Goal: Information Seeking & Learning: Stay updated

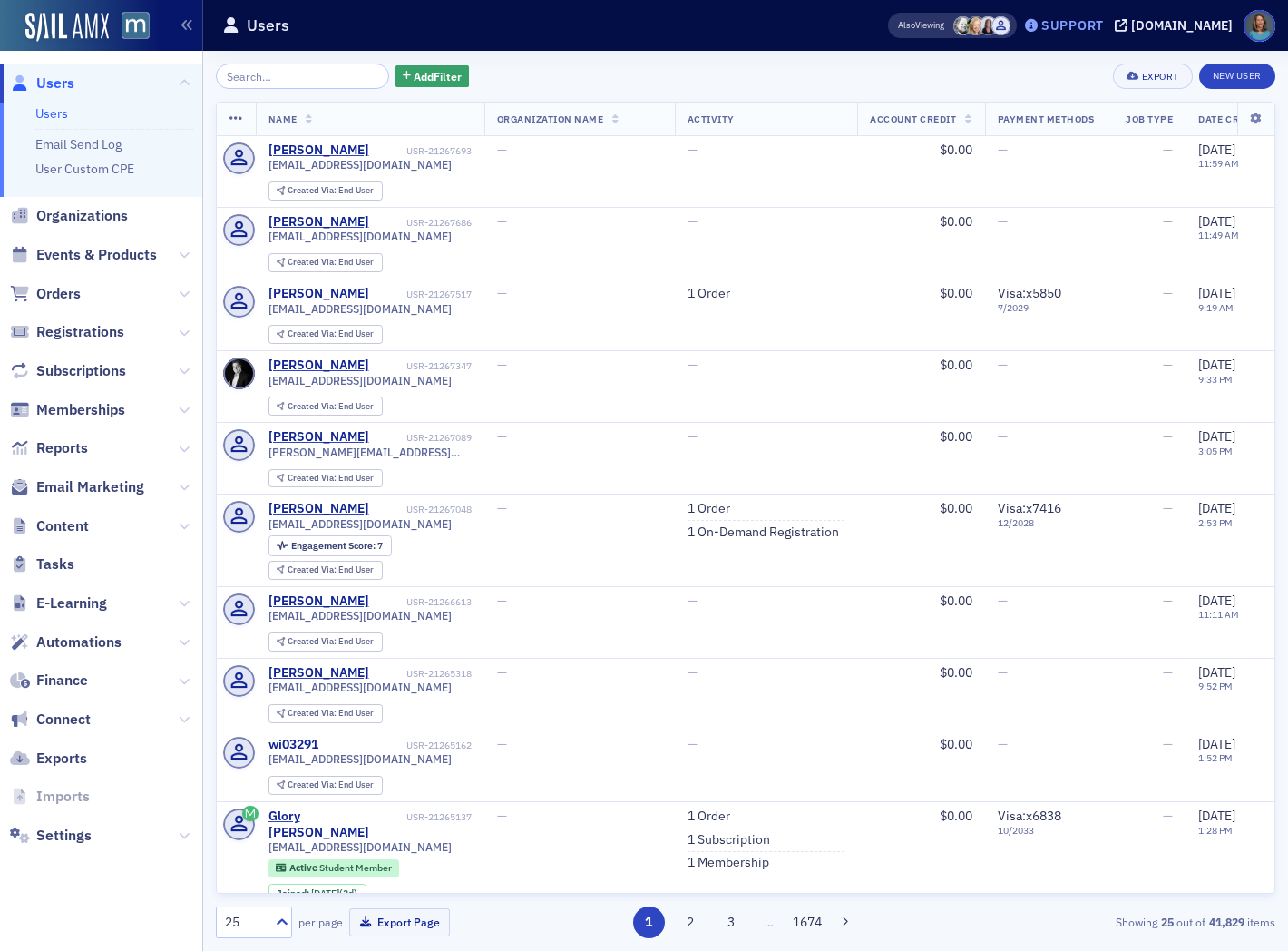
click at [1102, 30] on div "Support" at bounding box center [1071, 26] width 62 height 17
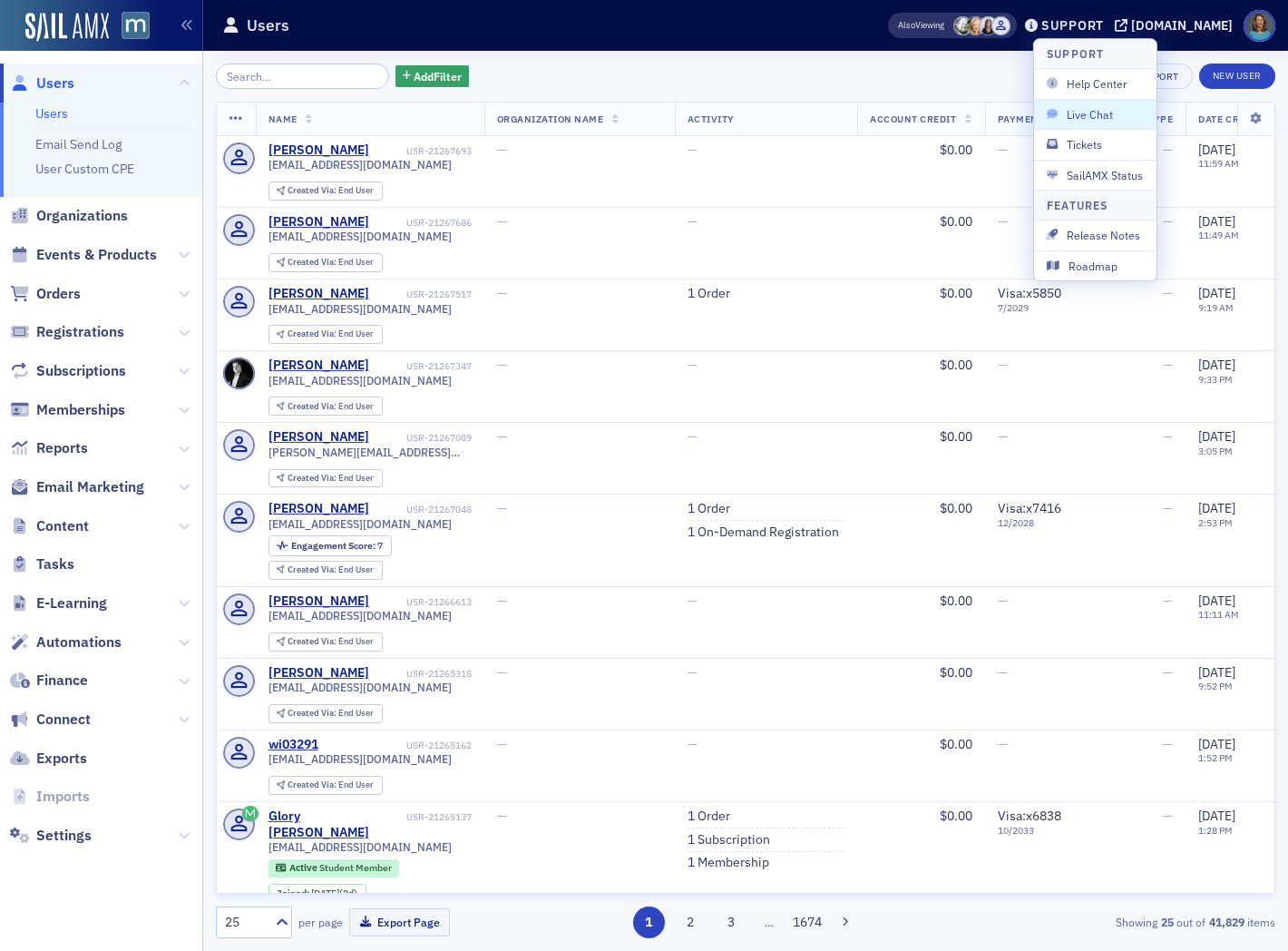
click at [1074, 114] on span "Live Chat" at bounding box center [1095, 114] width 97 height 17
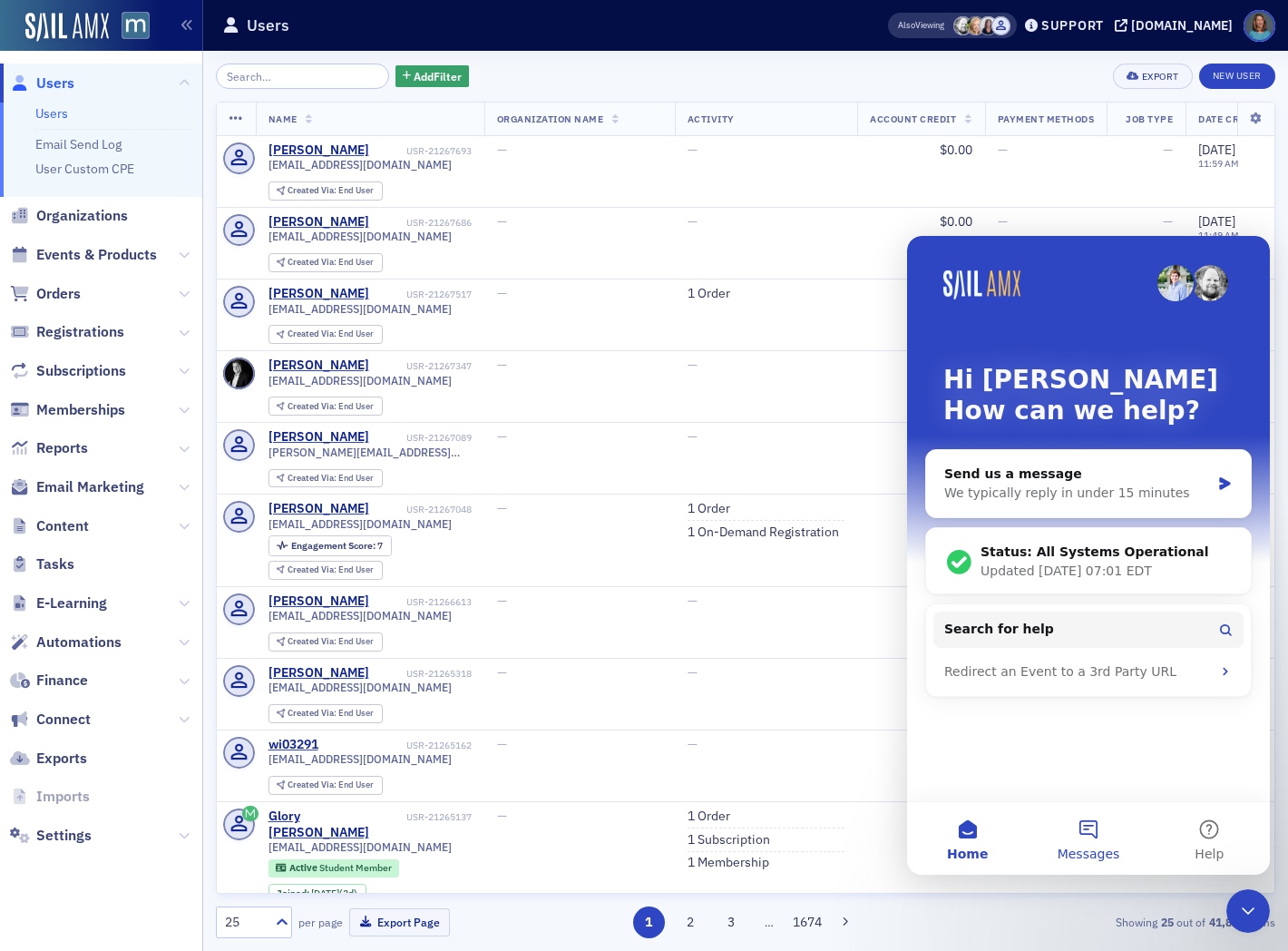
click at [1088, 823] on button "Messages" at bounding box center [1088, 839] width 121 height 73
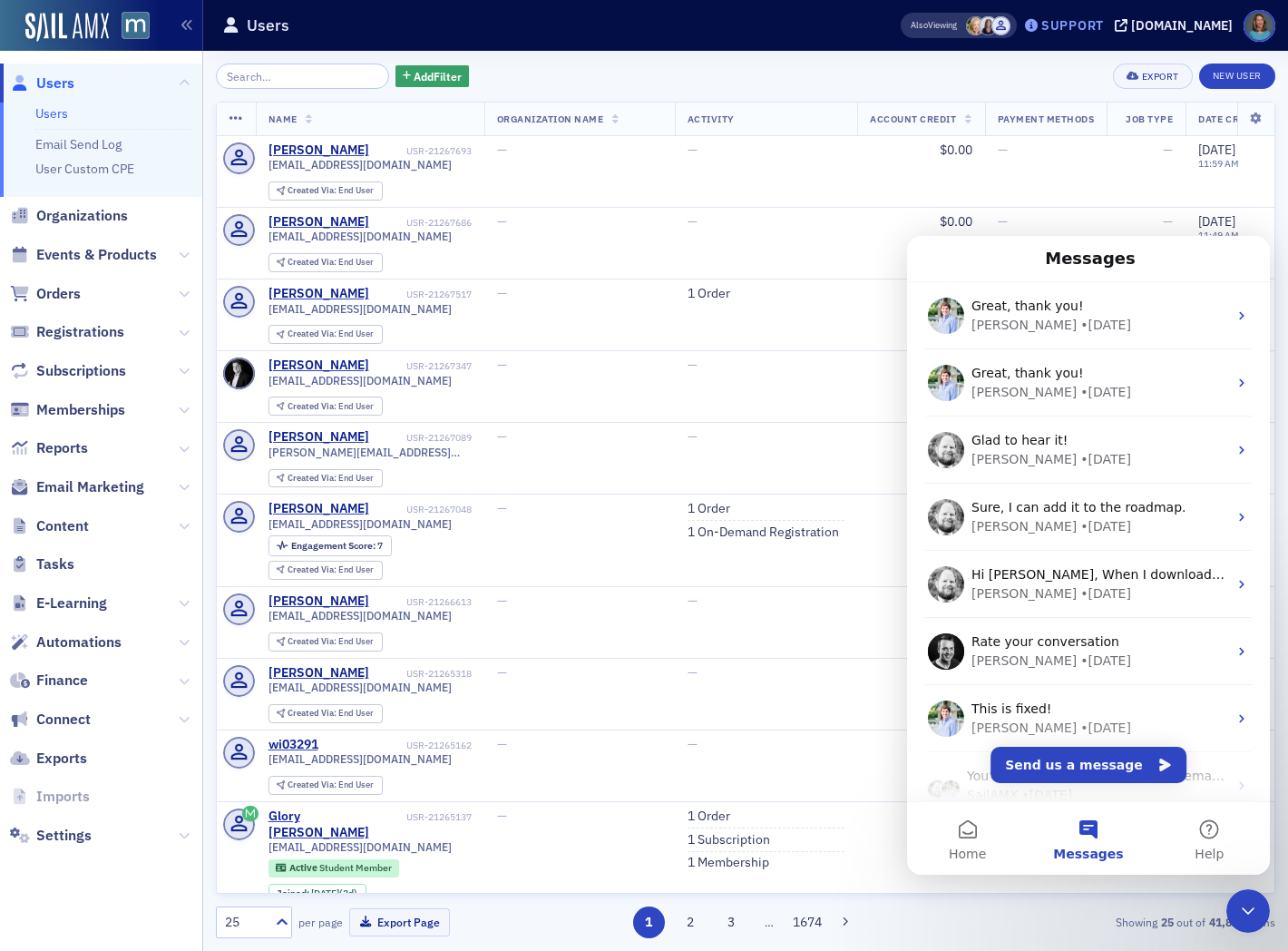
click at [1089, 27] on div "Support" at bounding box center [1071, 26] width 62 height 17
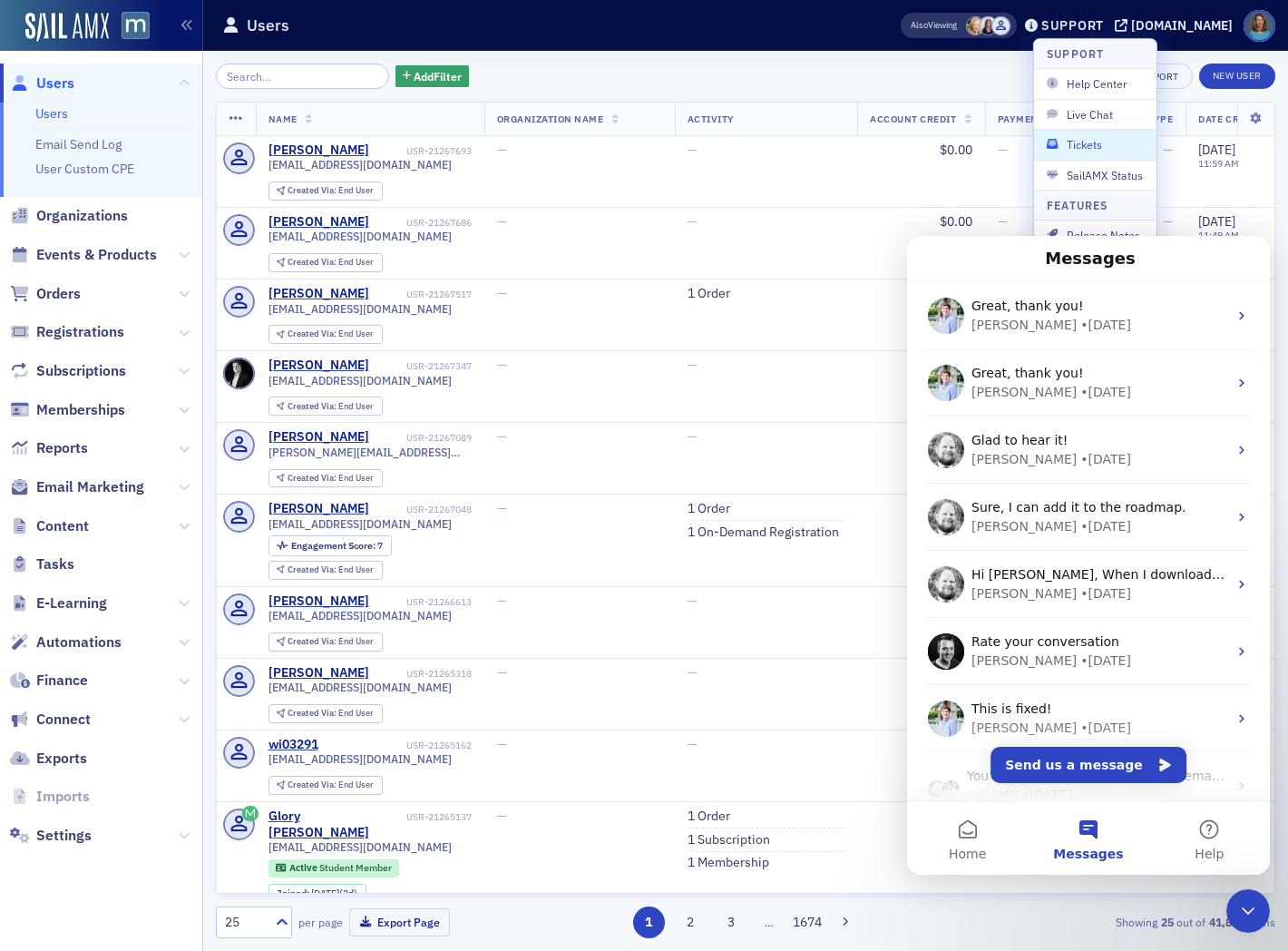
click at [1072, 139] on span "Tickets" at bounding box center [1095, 144] width 97 height 17
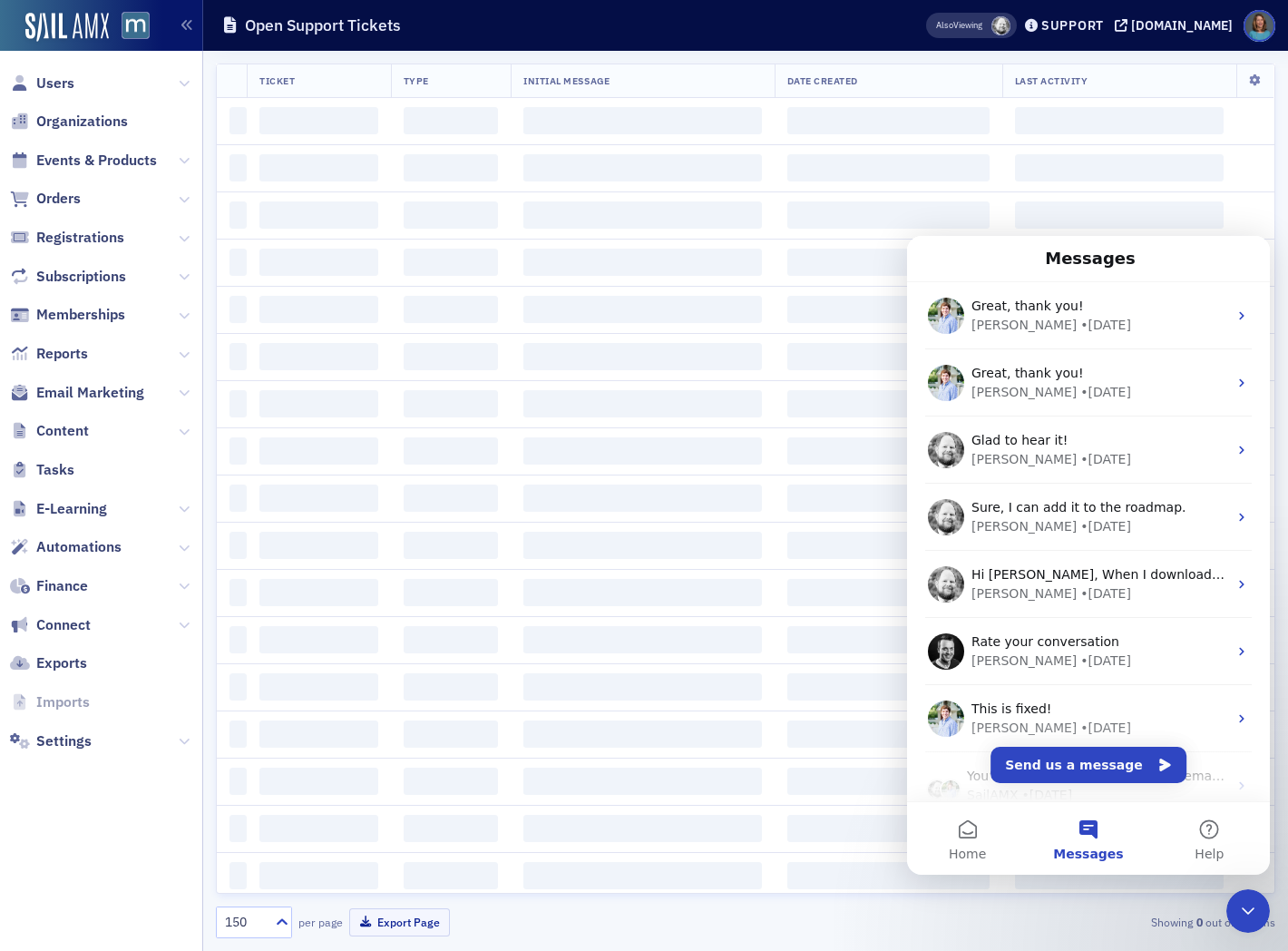
click at [1248, 905] on icon "Close Intercom Messenger" at bounding box center [1247, 910] width 21 height 21
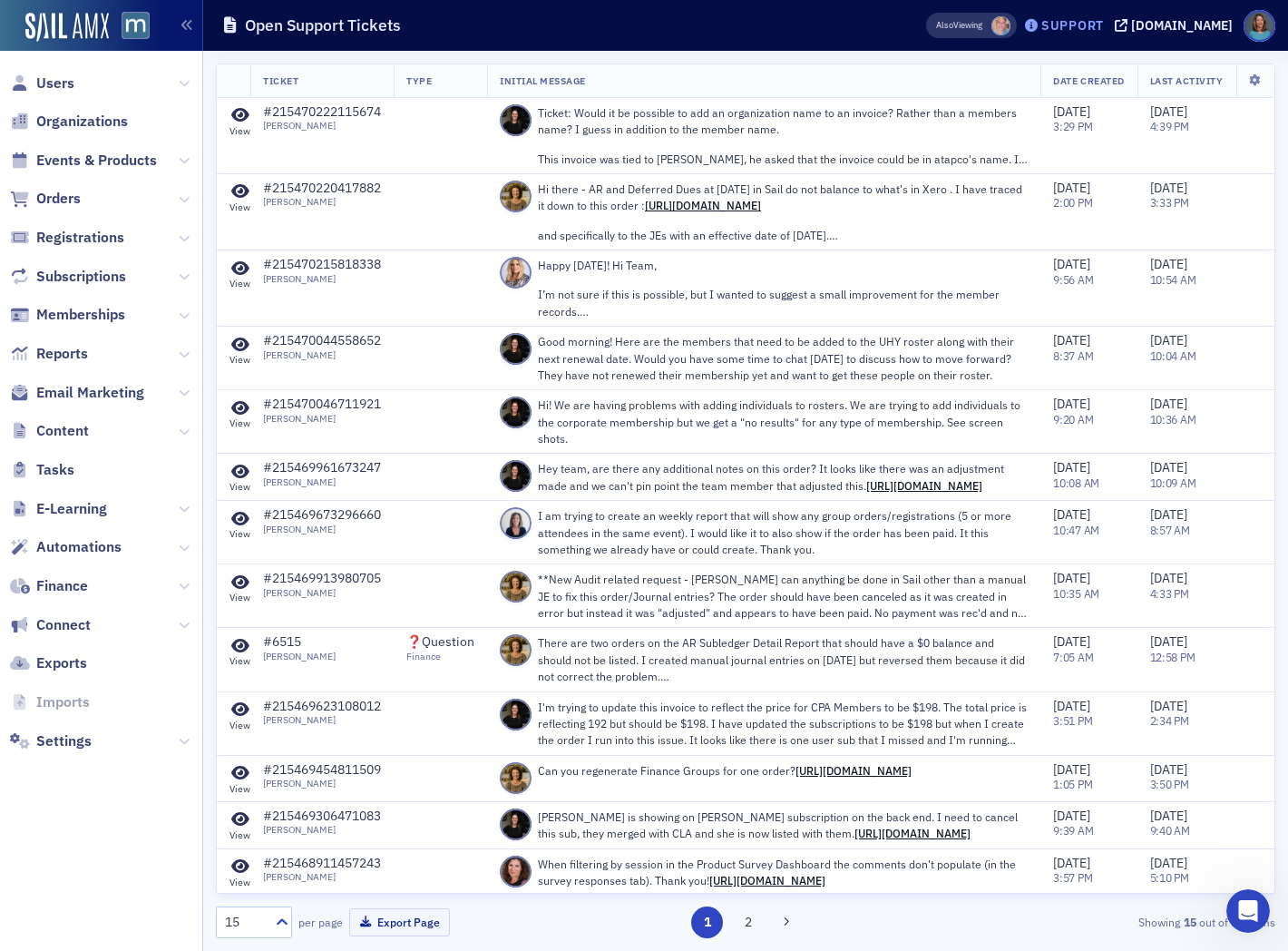
click at [1079, 25] on div "Support" at bounding box center [1071, 26] width 62 height 17
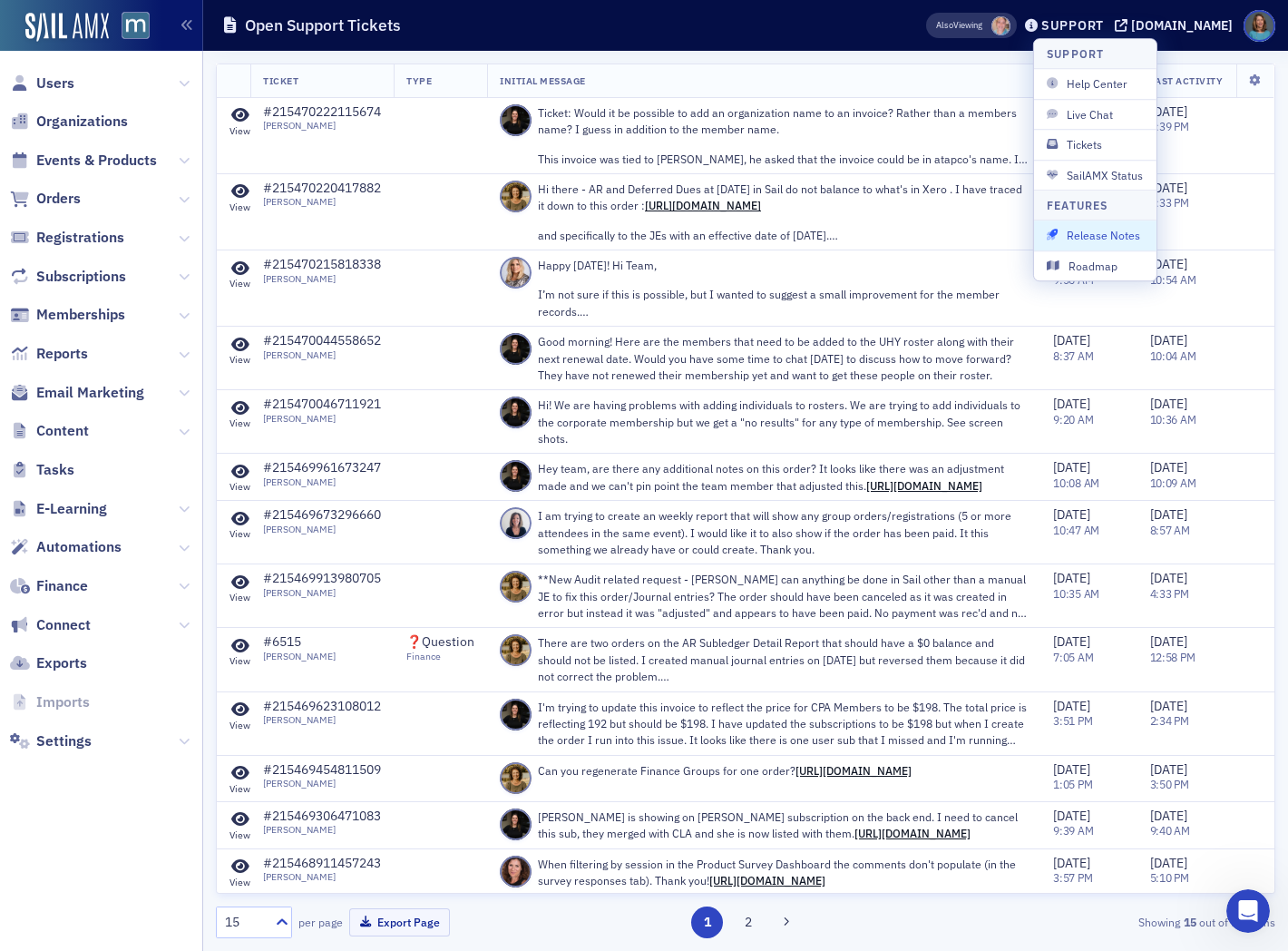
click at [1144, 239] on button "Release Notes" at bounding box center [1095, 234] width 123 height 29
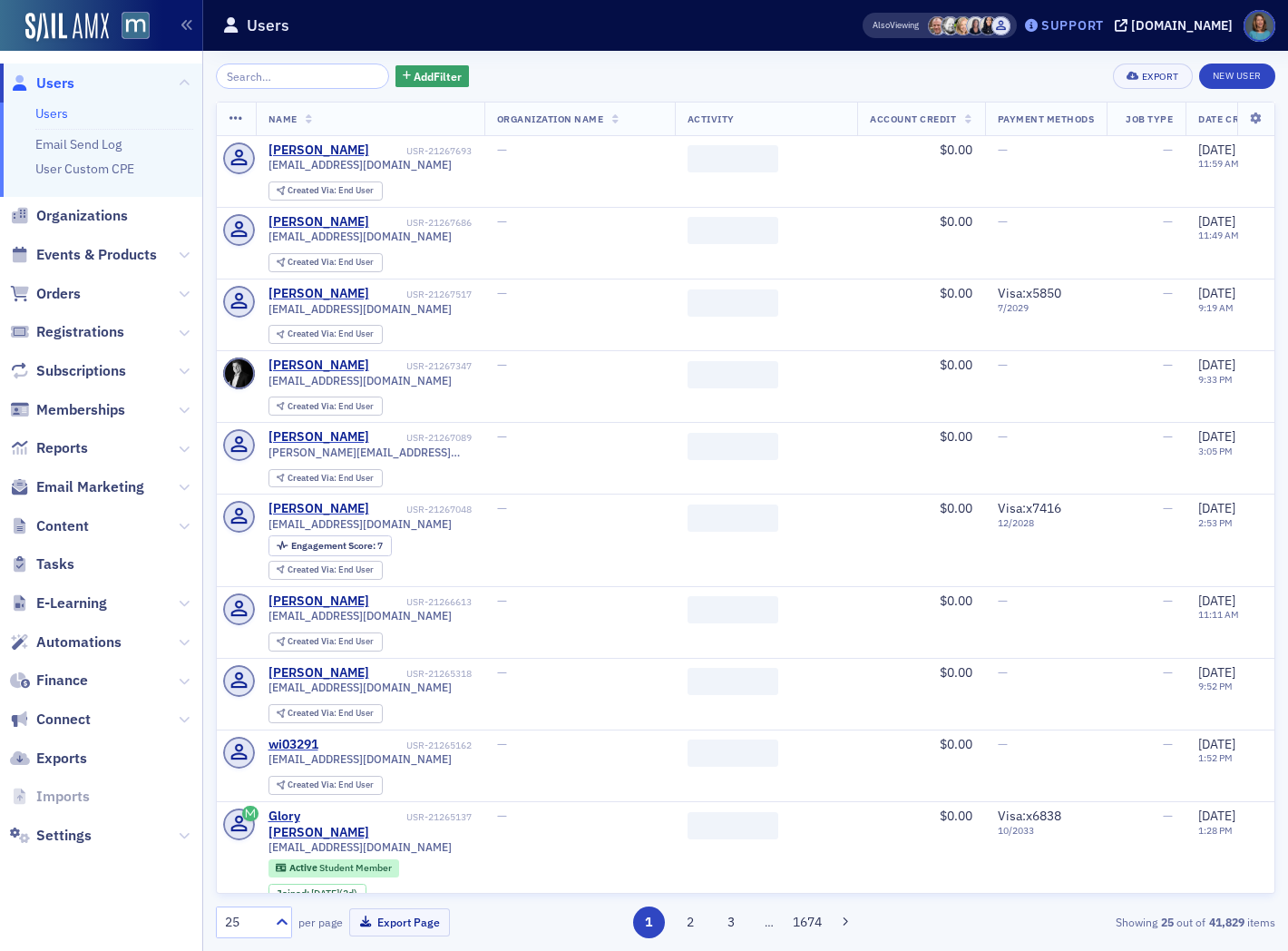
click at [1103, 28] on div "Support" at bounding box center [1071, 26] width 62 height 17
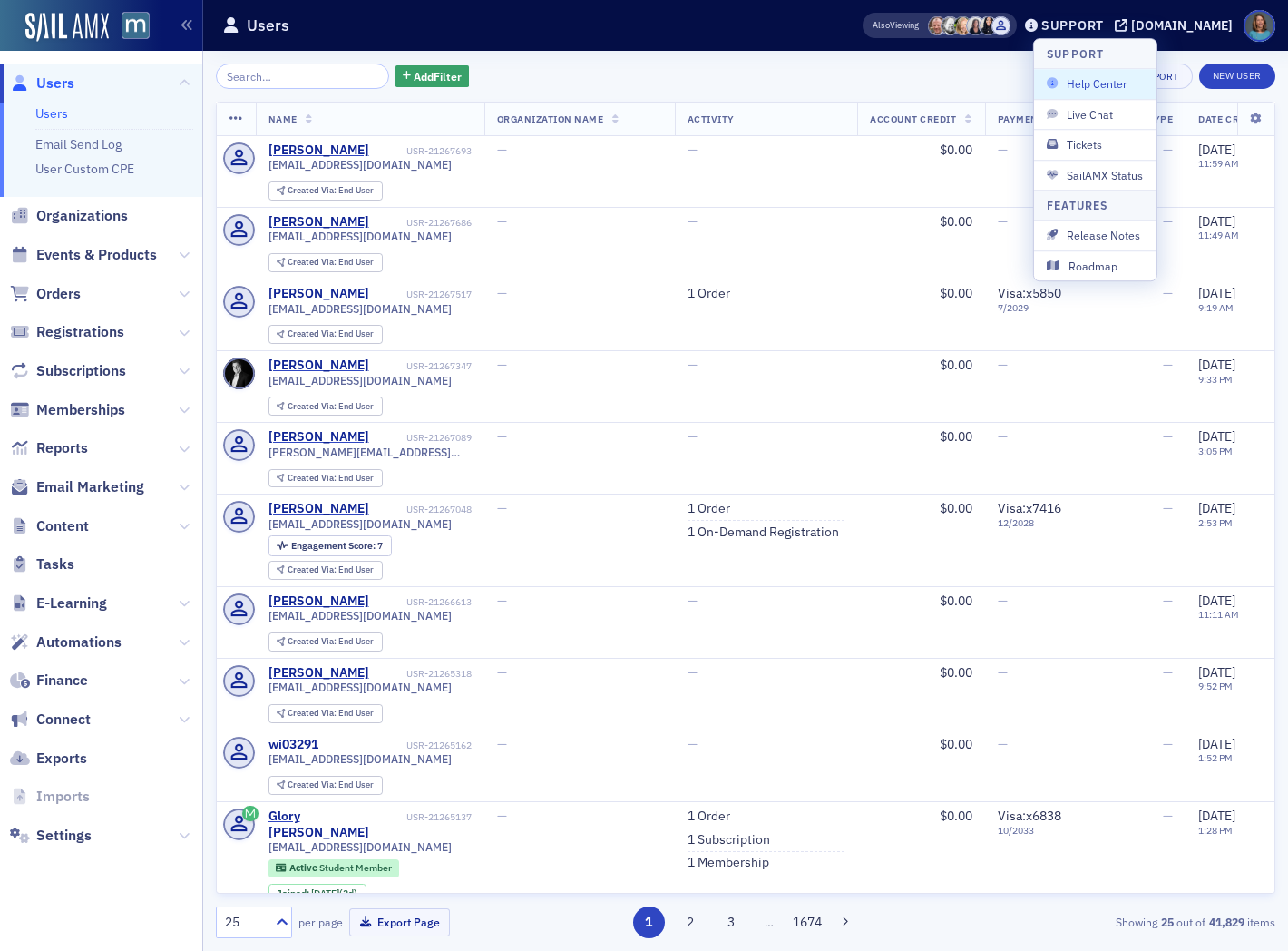
click at [1083, 83] on span "Help Center" at bounding box center [1095, 85] width 97 height 17
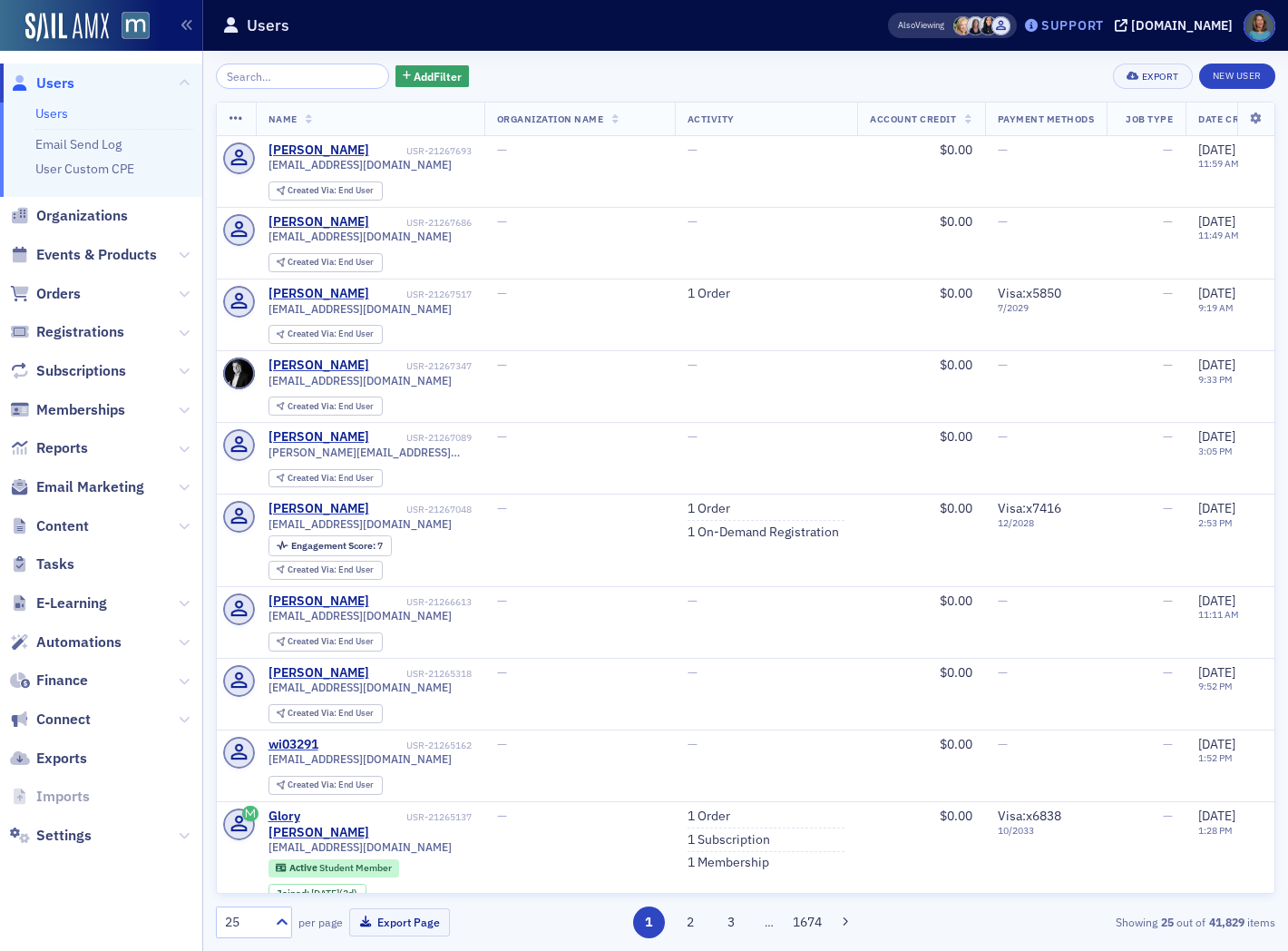
click at [1103, 28] on div "Support" at bounding box center [1071, 26] width 62 height 17
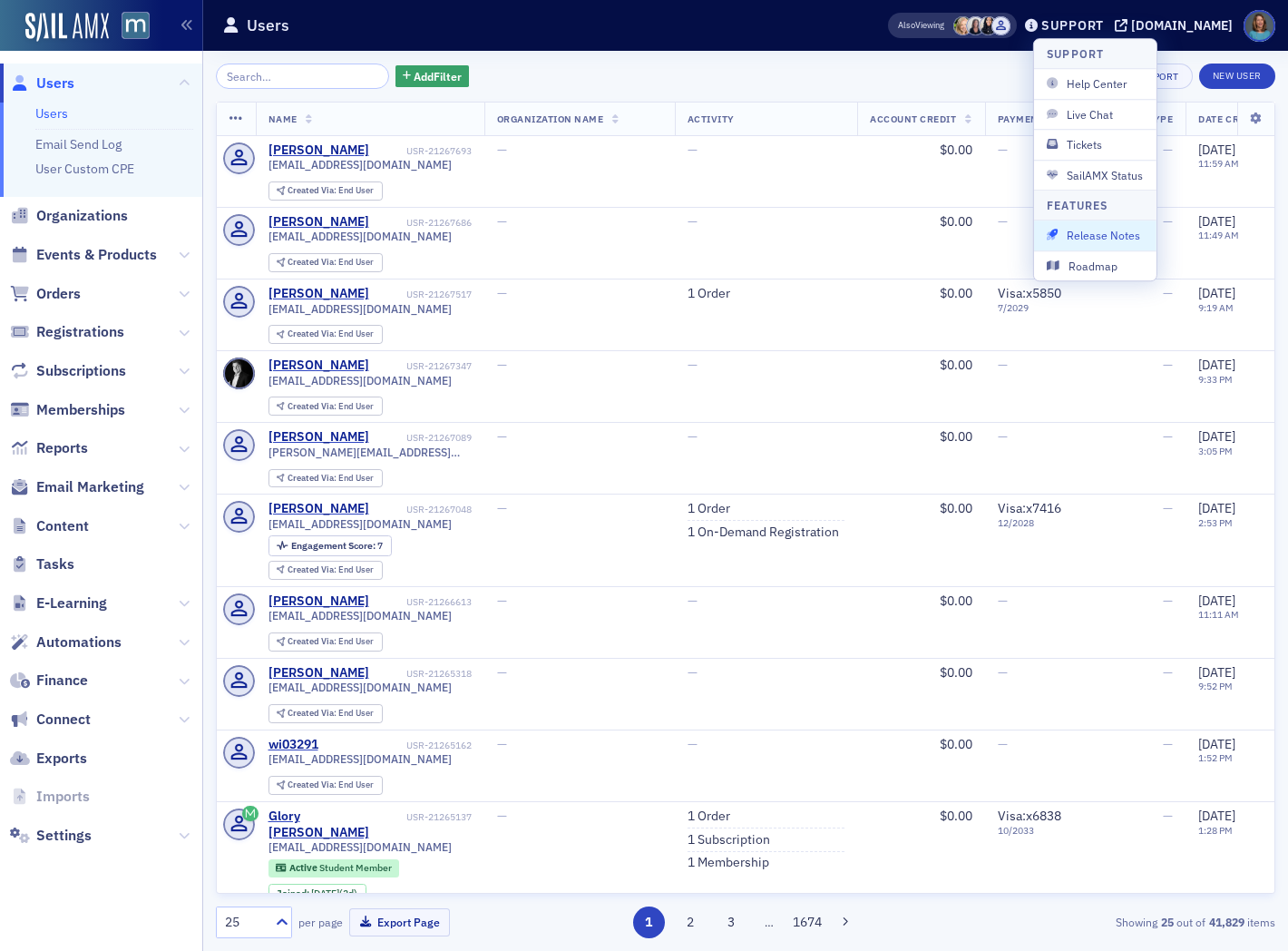
click at [1076, 231] on span "Release Notes" at bounding box center [1095, 235] width 97 height 17
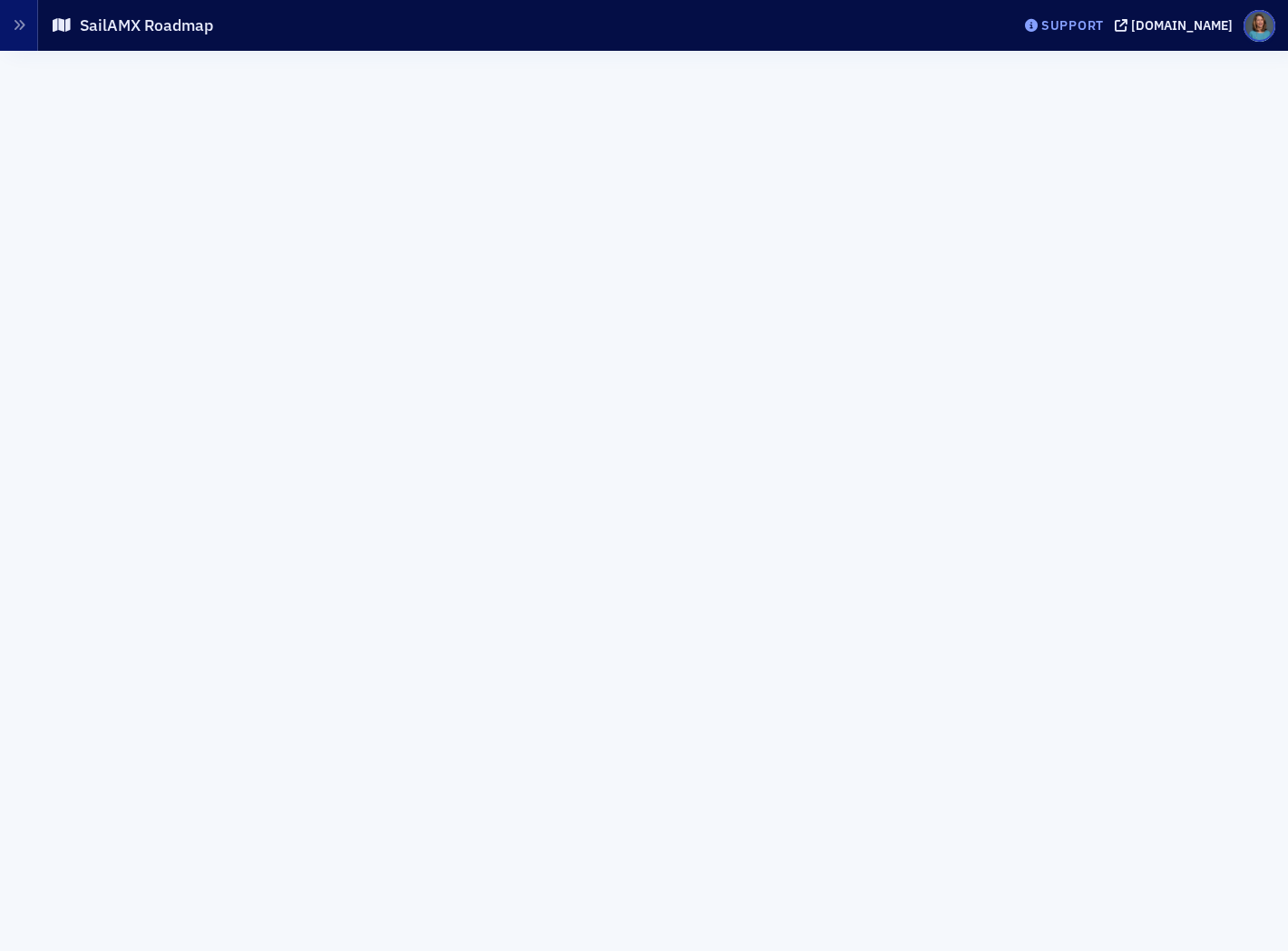
click at [1083, 31] on div "Support" at bounding box center [1071, 26] width 62 height 17
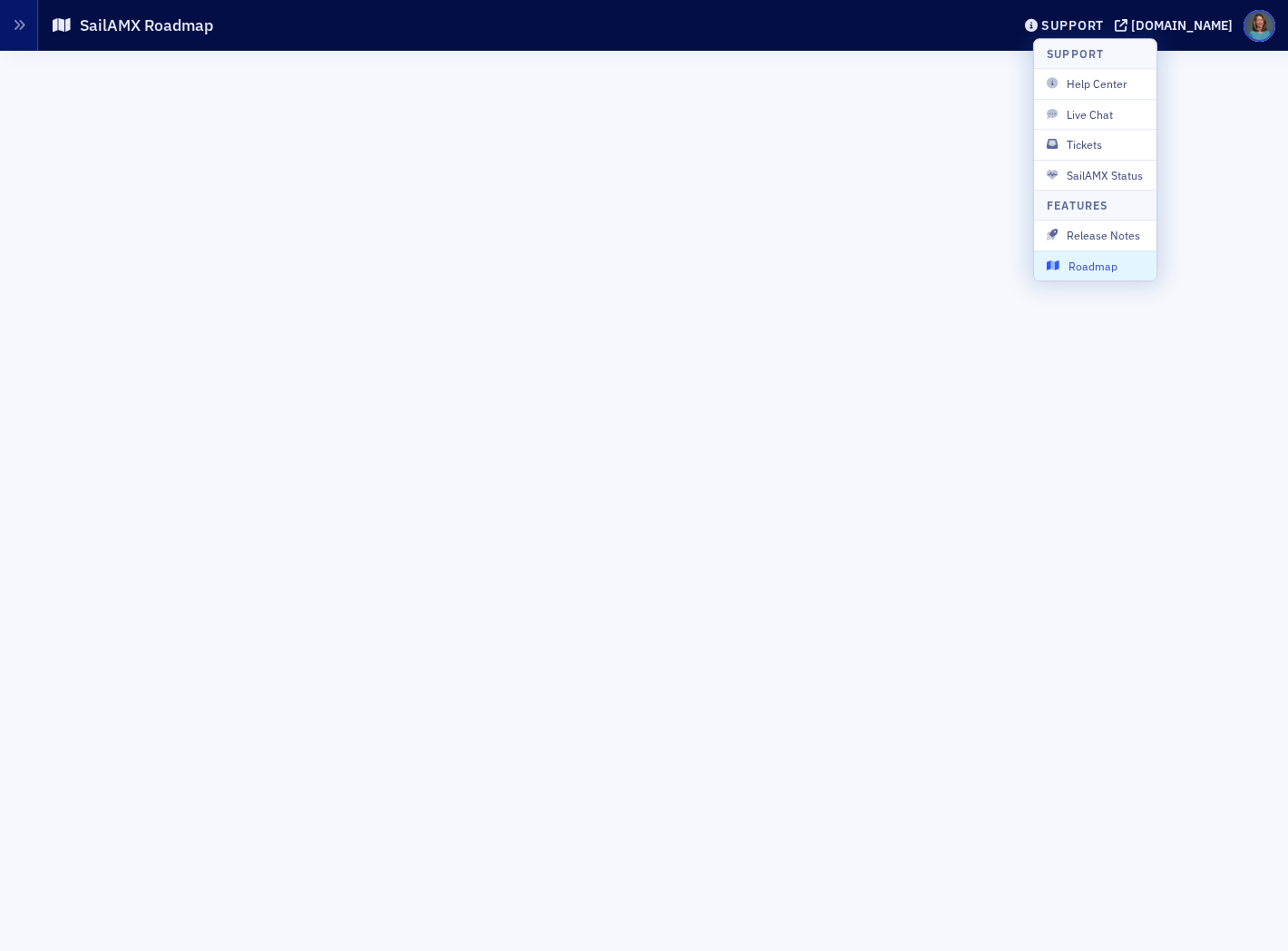
click at [1082, 264] on span "Roadmap" at bounding box center [1095, 266] width 97 height 17
